Goal: Download file/media

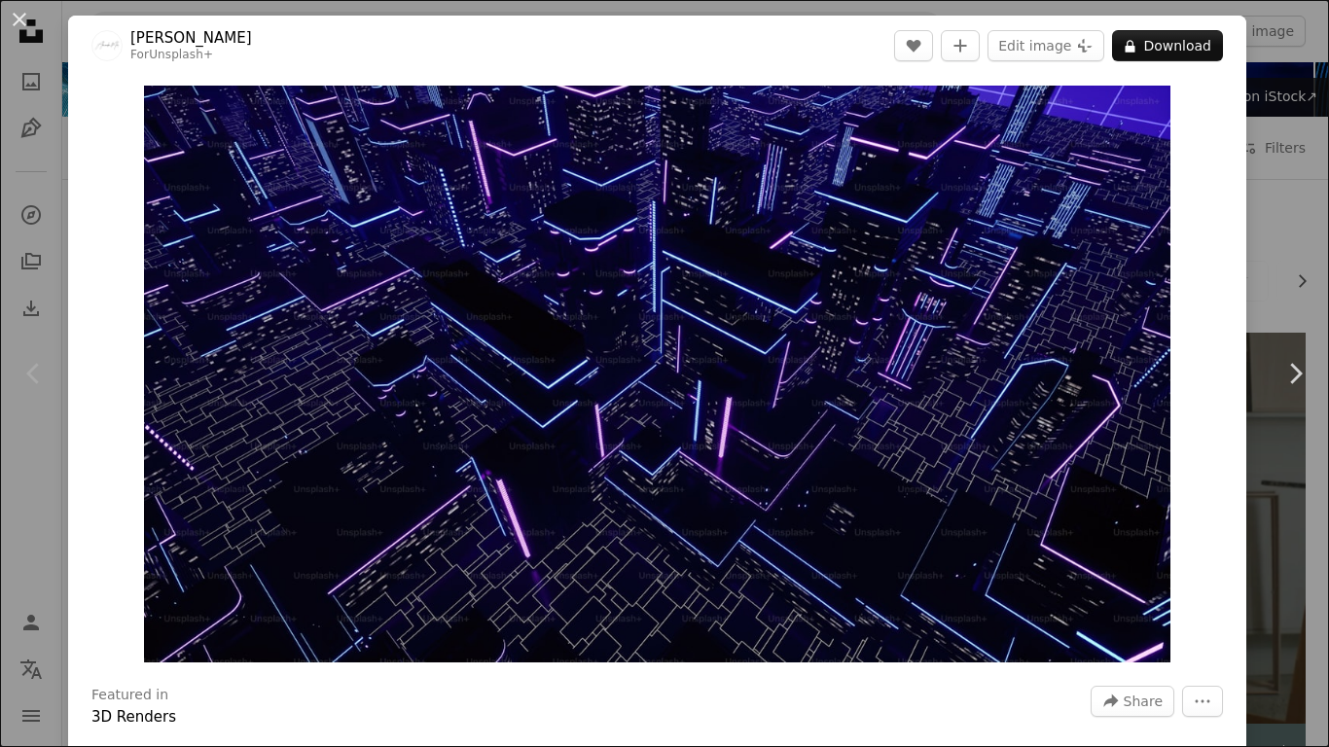
scroll to position [1162, 0]
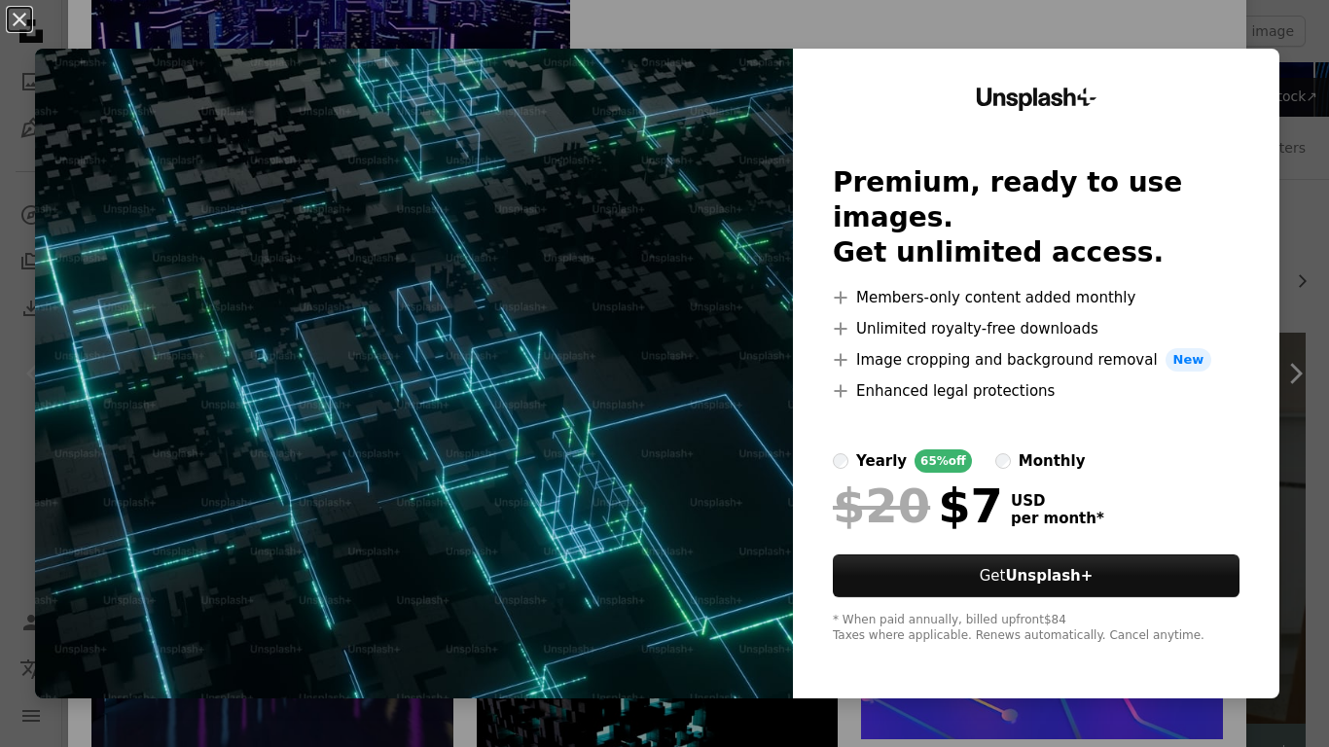
click at [1137, 18] on div "An X shape Unsplash+ Premium, ready to use images. Get unlimited access. A plus…" at bounding box center [664, 373] width 1329 height 747
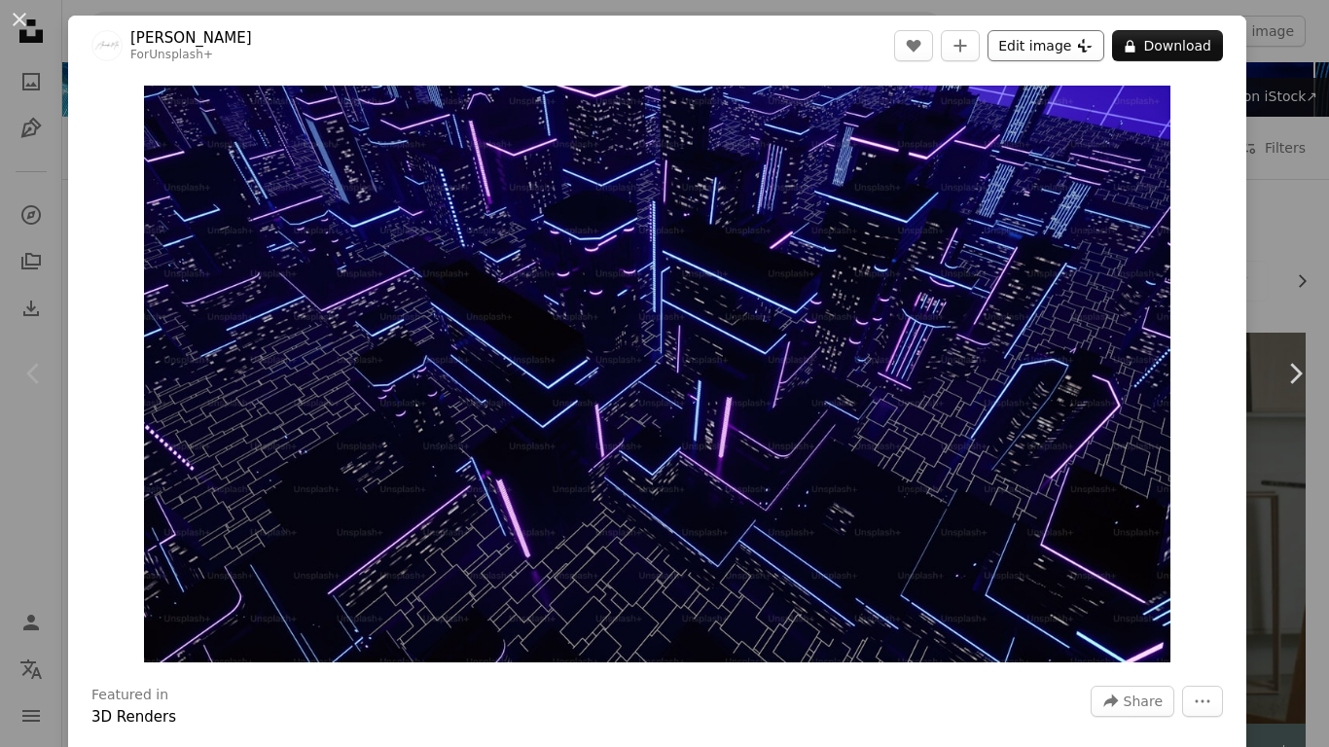
click at [1092, 41] on button "Edit image Plus sign for Unsplash+" at bounding box center [1046, 45] width 117 height 31
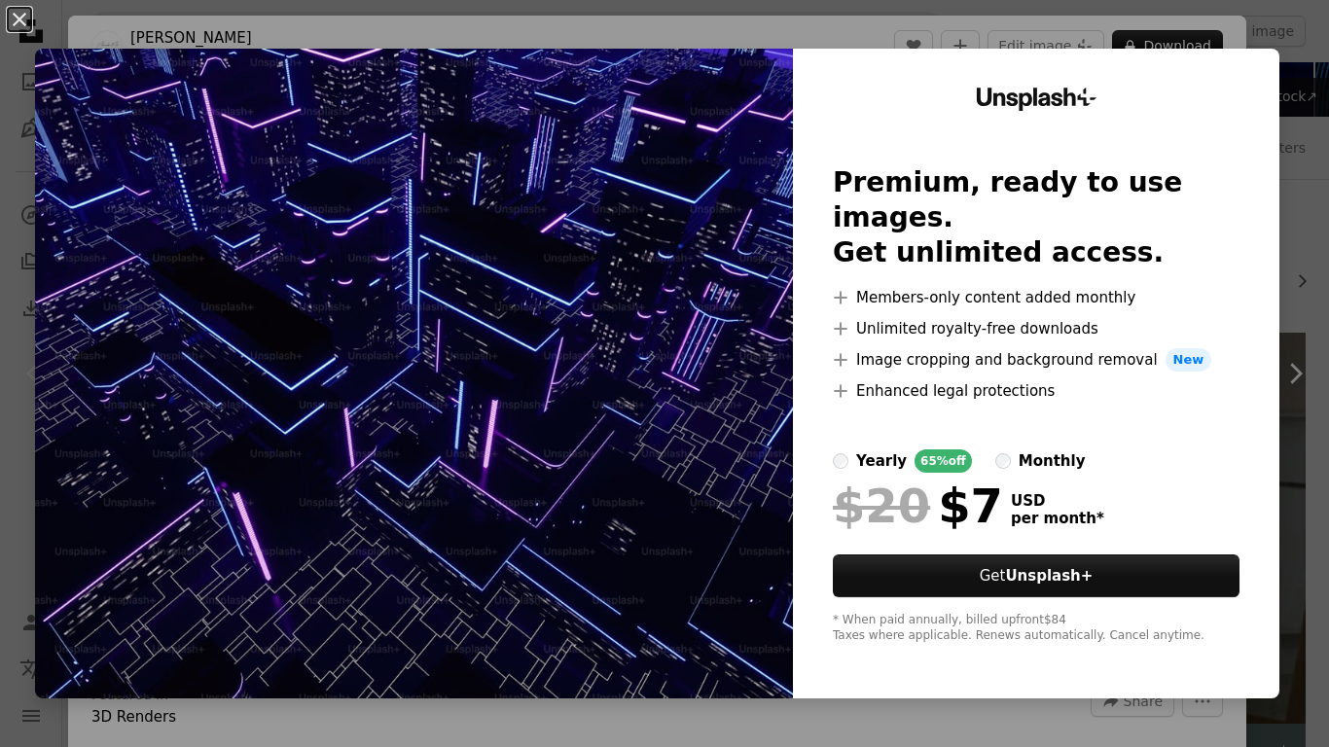
click at [1320, 61] on div "An X shape Unsplash+ Premium, ready to use images. Get unlimited access. A plus…" at bounding box center [664, 373] width 1329 height 747
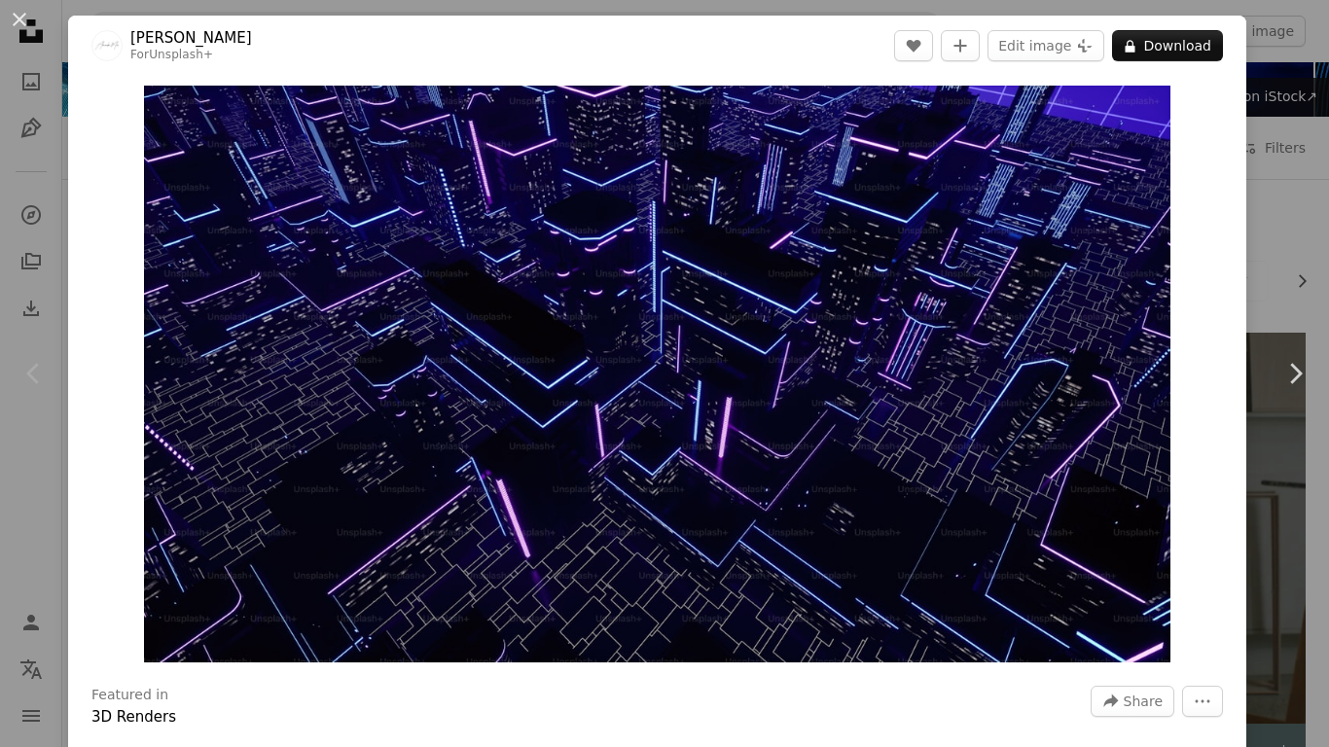
click at [840, 4] on div "An X shape Chevron left Chevron right Alexander Mils For Unsplash+ A heart A pl…" at bounding box center [664, 373] width 1329 height 747
